Goal: Navigation & Orientation: Find specific page/section

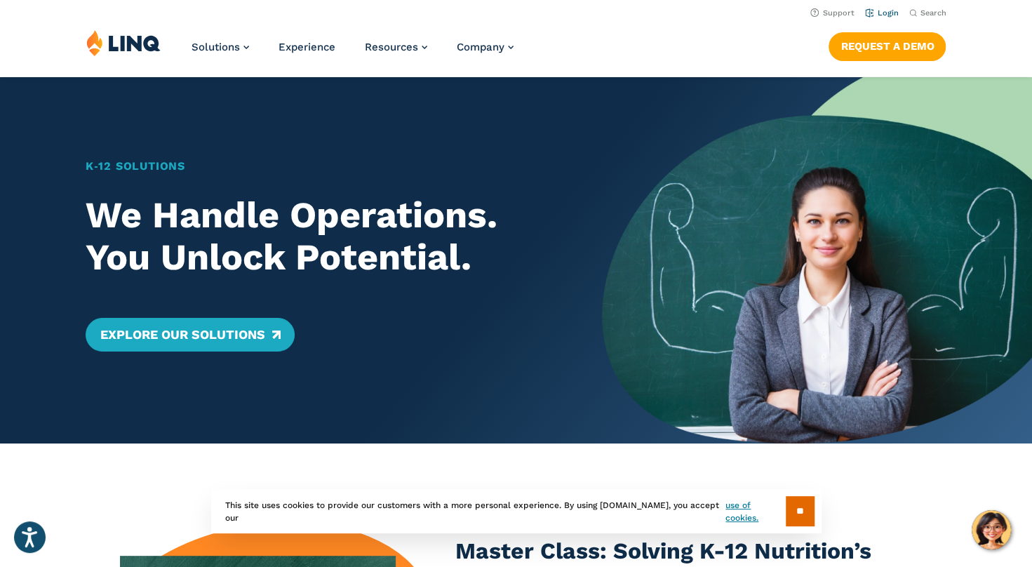
click at [888, 14] on link "Login" at bounding box center [881, 12] width 33 height 9
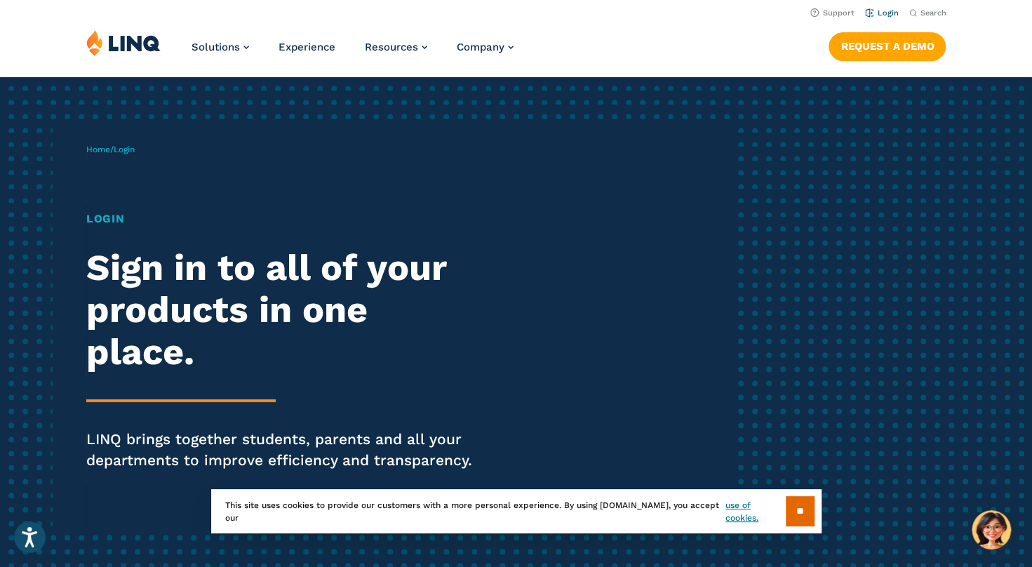
click at [867, 13] on link "Login" at bounding box center [881, 12] width 33 height 9
click at [790, 514] on input "**" at bounding box center [800, 511] width 29 height 30
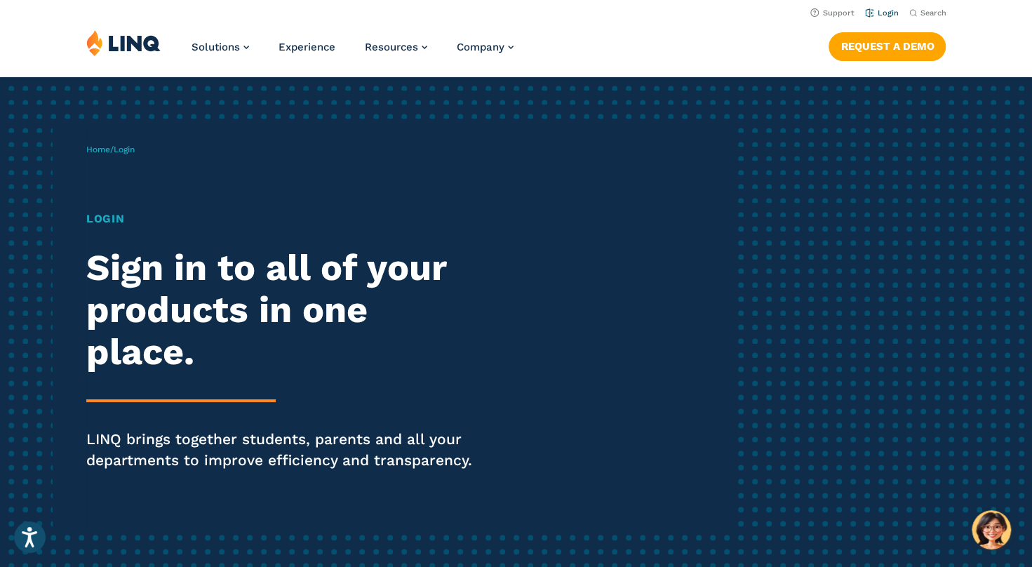
click at [877, 13] on link "Login" at bounding box center [881, 12] width 33 height 9
click at [236, 327] on h2 "Sign in to all of your products in one place." at bounding box center [285, 310] width 398 height 126
click at [116, 227] on div "Login Sign in to all of your products in one place. LINQ brings together studen…" at bounding box center [285, 361] width 398 height 300
click at [91, 224] on h1 "Login" at bounding box center [285, 219] width 398 height 17
click at [132, 160] on div "Home / Login Login Sign in to all of your products in one place. LINQ brings to…" at bounding box center [408, 326] width 645 height 401
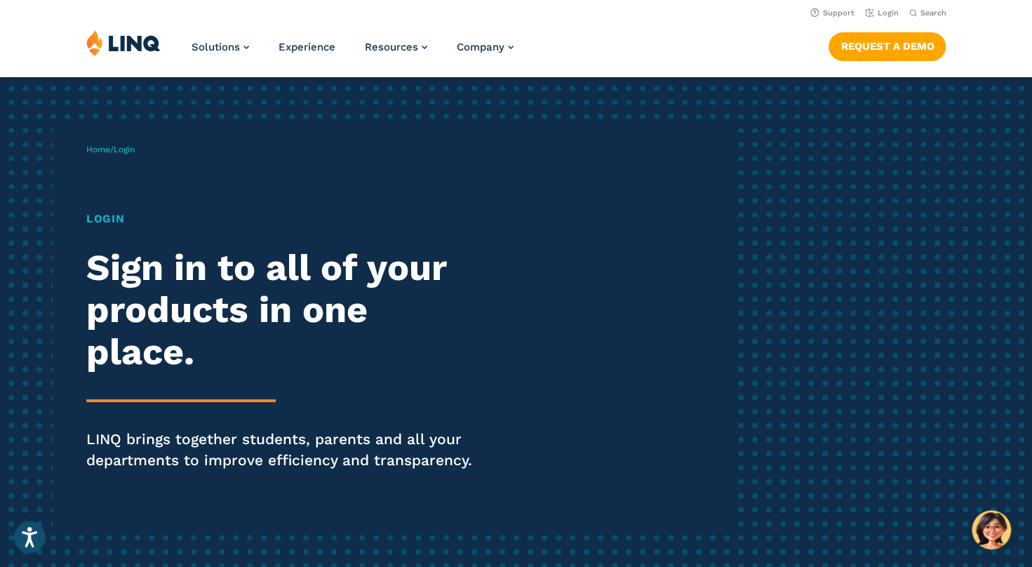
click at [444, 444] on p "LINQ brings together students, parents and all your departments to improve effi…" at bounding box center [285, 450] width 398 height 42
click at [108, 225] on h1 "Login" at bounding box center [285, 219] width 398 height 17
click at [192, 356] on h2 "Sign in to all of your products in one place." at bounding box center [285, 310] width 398 height 126
click at [406, 432] on p "LINQ brings together students, parents and all your departments to improve effi…" at bounding box center [285, 450] width 398 height 42
click at [887, 13] on link "Login" at bounding box center [881, 12] width 33 height 9
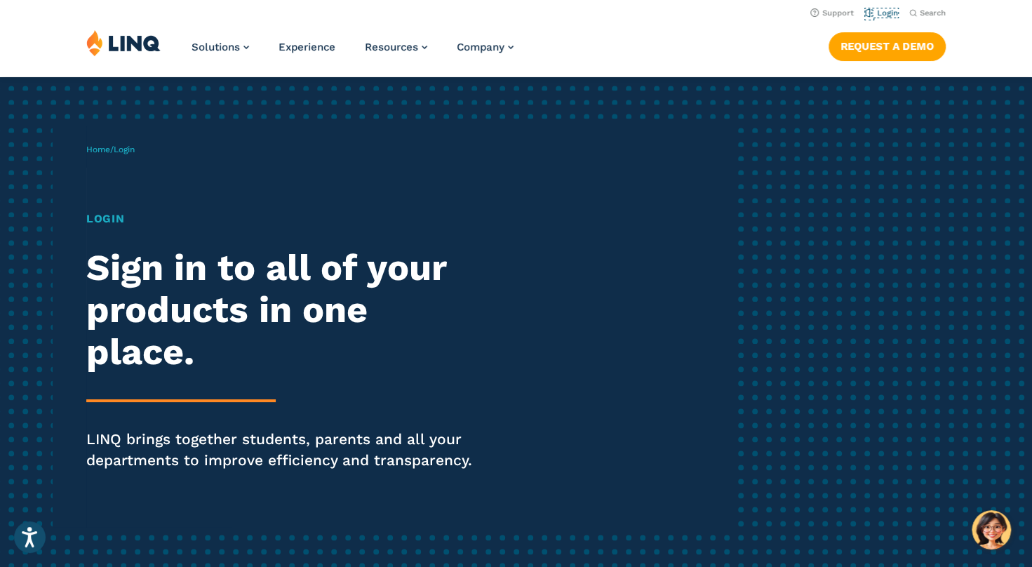
click at [887, 13] on link "Login" at bounding box center [881, 12] width 33 height 9
click at [881, 14] on link "Login" at bounding box center [881, 12] width 33 height 9
click at [886, 8] on li "Login" at bounding box center [881, 11] width 33 height 15
click at [996, 533] on img "Hello, have a question? Let’s chat." at bounding box center [991, 529] width 39 height 39
click at [95, 214] on h1 "Login" at bounding box center [285, 219] width 398 height 17
